Goal: Complete application form

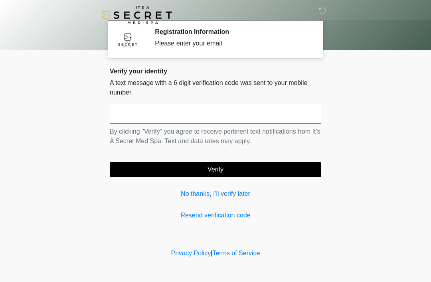
click at [217, 185] on div "Verify your identity A text message with a 6 digit verification code was sent t…" at bounding box center [215, 143] width 211 height 153
click at [193, 189] on link "No thanks, I'll verify later" at bounding box center [215, 194] width 211 height 10
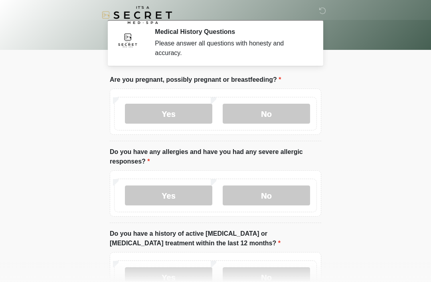
click at [261, 111] on label "No" at bounding box center [266, 114] width 87 height 20
click at [273, 198] on label "No" at bounding box center [266, 196] width 87 height 20
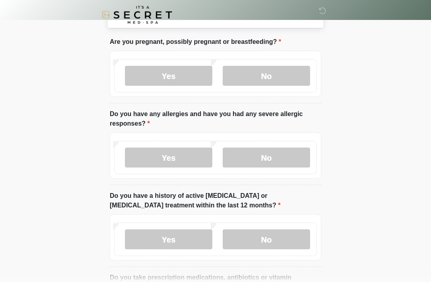
scroll to position [38, 0]
click at [262, 241] on label "No" at bounding box center [266, 239] width 87 height 20
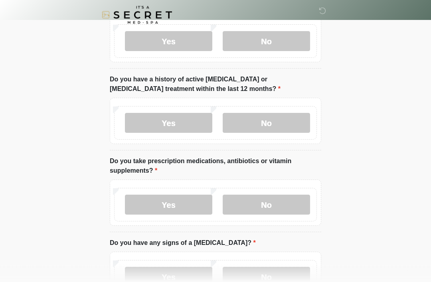
scroll to position [155, 0]
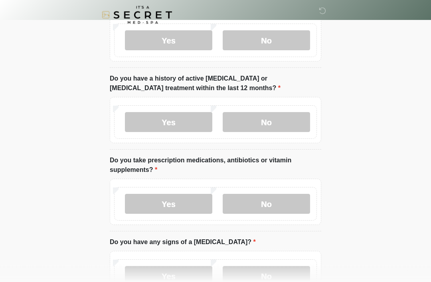
click at [178, 204] on label "Yes" at bounding box center [168, 204] width 87 height 20
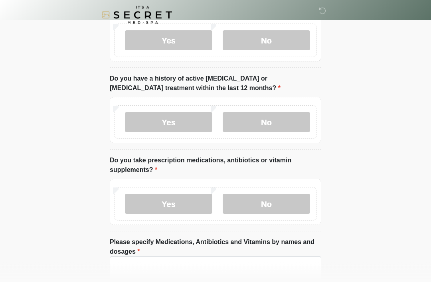
scroll to position [155, 0]
click at [168, 266] on textarea "Please specify Medications, Antibiotics and Vitamins by names and dosages" at bounding box center [215, 274] width 211 height 34
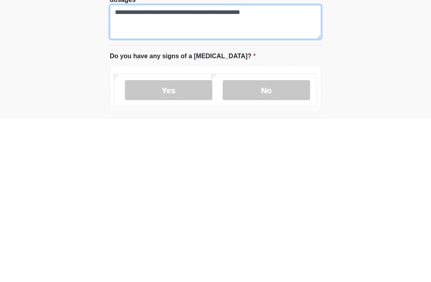
type textarea "**********"
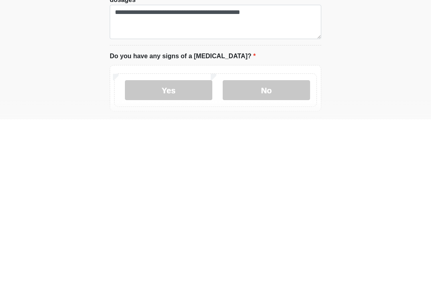
click at [267, 243] on label "No" at bounding box center [266, 253] width 87 height 20
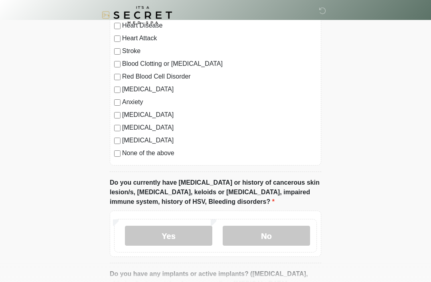
scroll to position [561, 0]
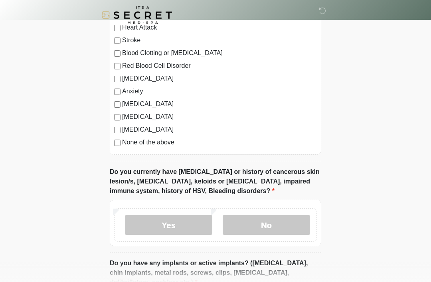
click at [264, 224] on label "No" at bounding box center [266, 225] width 87 height 20
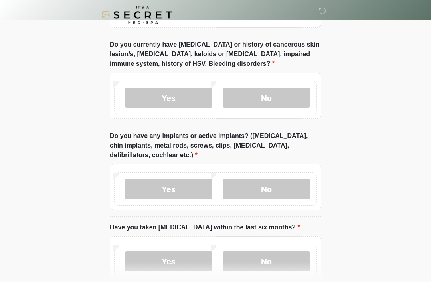
scroll to position [706, 0]
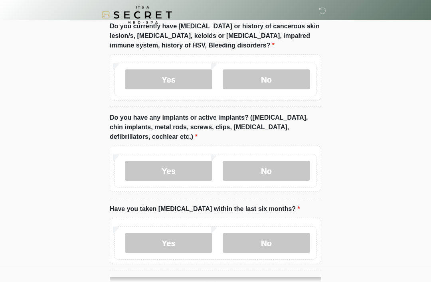
click at [178, 169] on label "Yes" at bounding box center [168, 171] width 87 height 20
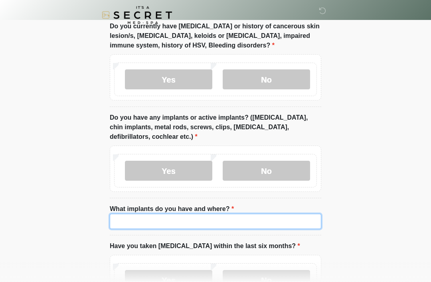
click at [186, 224] on input "What implants do you have and where?" at bounding box center [215, 221] width 211 height 15
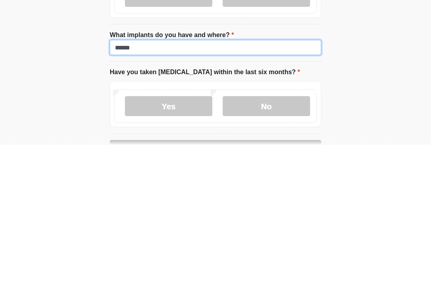
type input "******"
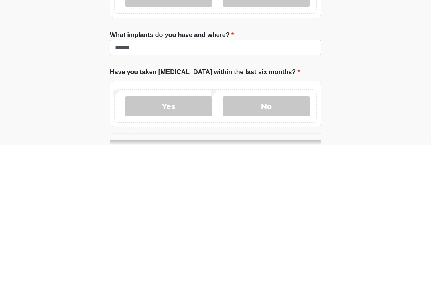
click at [272, 233] on label "No" at bounding box center [266, 243] width 87 height 20
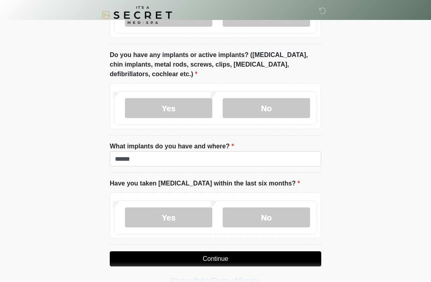
click at [225, 257] on button "Continue" at bounding box center [215, 258] width 211 height 15
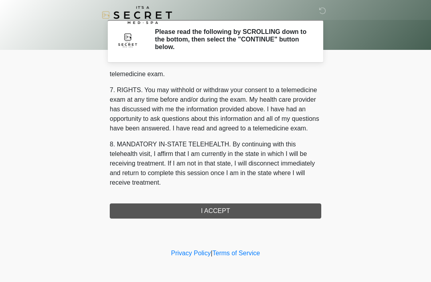
scroll to position [340, 0]
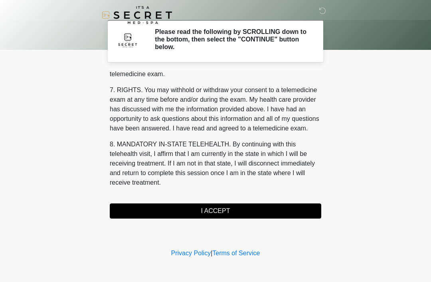
click at [276, 205] on button "I ACCEPT" at bounding box center [215, 210] width 211 height 15
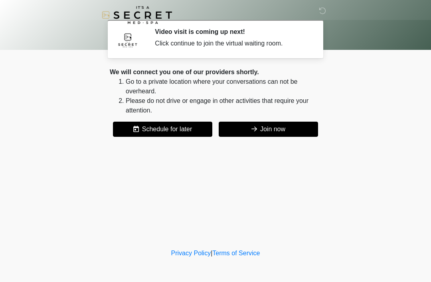
click at [306, 122] on button "Join now" at bounding box center [268, 129] width 99 height 15
